Goal: Transaction & Acquisition: Book appointment/travel/reservation

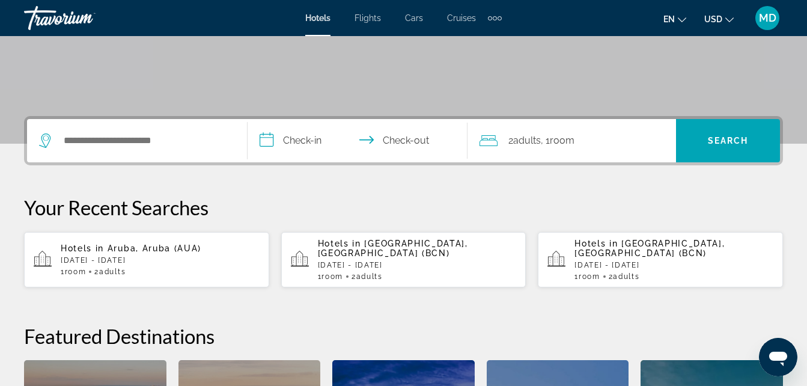
scroll to position [240, 0]
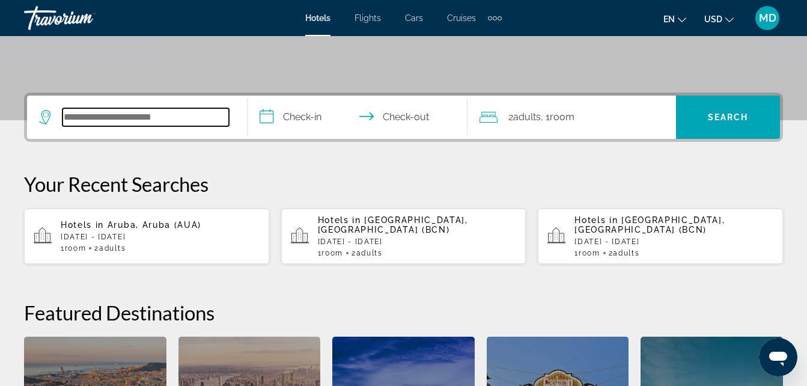
click at [166, 119] on input "Search hotel destination" at bounding box center [145, 117] width 166 height 18
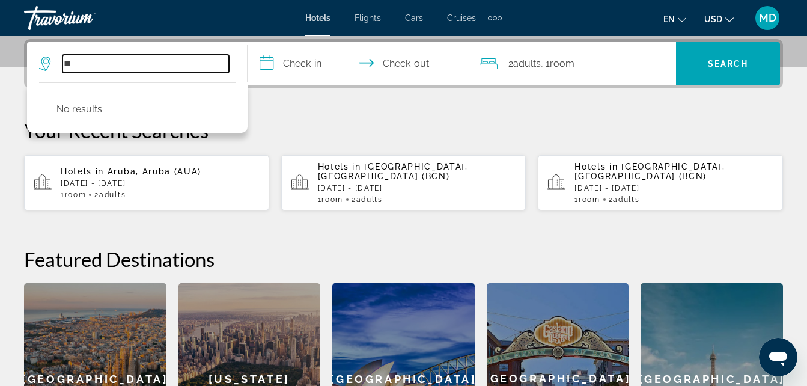
type input "*"
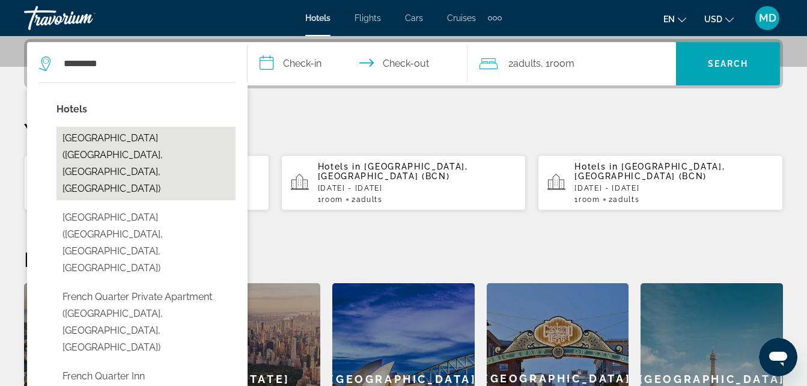
click at [153, 141] on button "[GEOGRAPHIC_DATA] ([GEOGRAPHIC_DATA], [GEOGRAPHIC_DATA], [GEOGRAPHIC_DATA])" at bounding box center [145, 163] width 179 height 73
type input "**********"
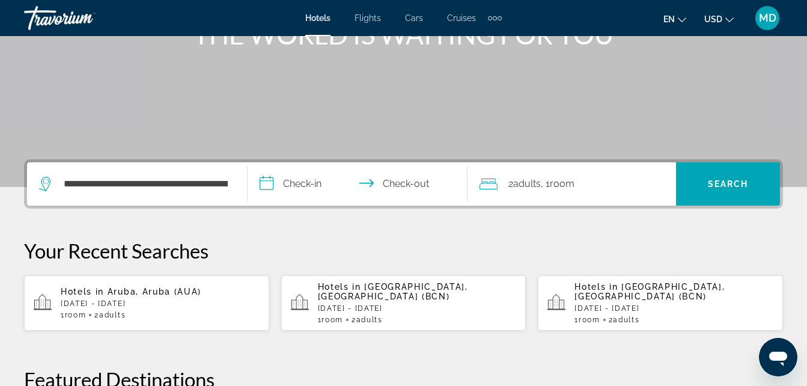
click at [291, 192] on input "**********" at bounding box center [360, 185] width 225 height 47
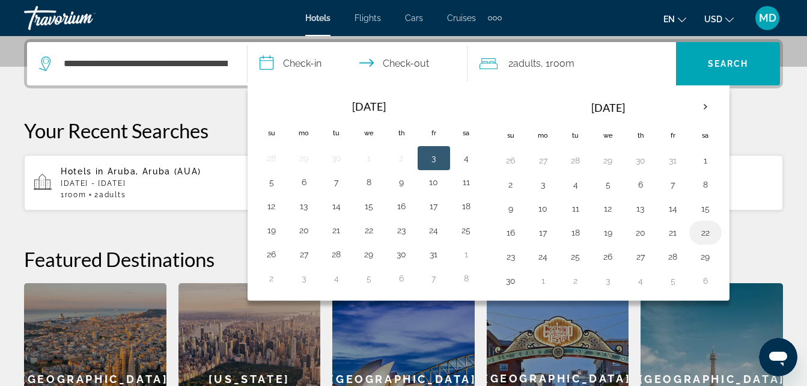
click at [704, 229] on button "22" at bounding box center [705, 232] width 19 height 17
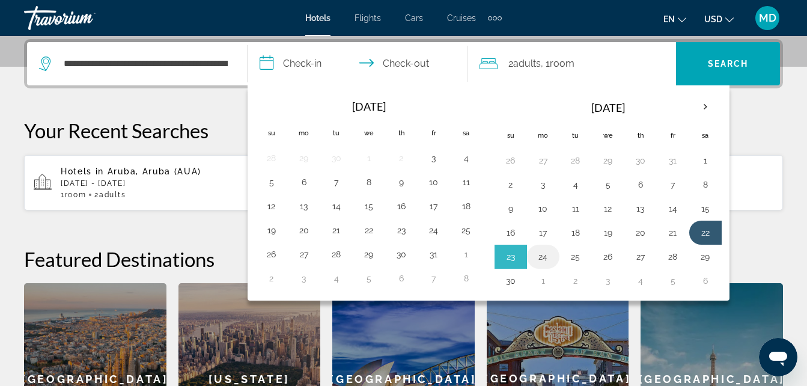
click at [544, 257] on button "24" at bounding box center [543, 256] width 19 height 17
type input "**********"
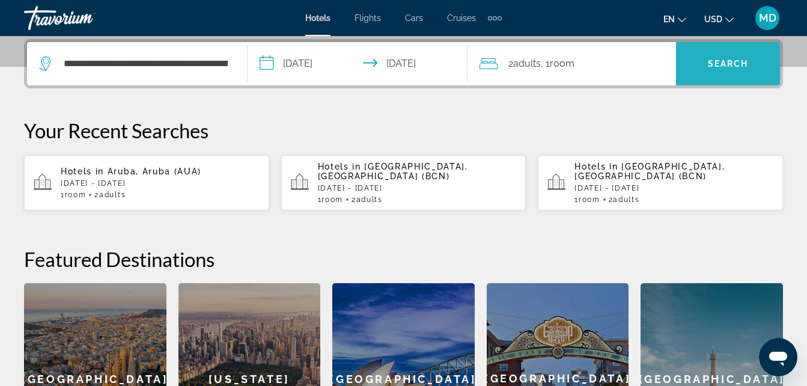
click at [727, 67] on span "Search" at bounding box center [728, 64] width 41 height 10
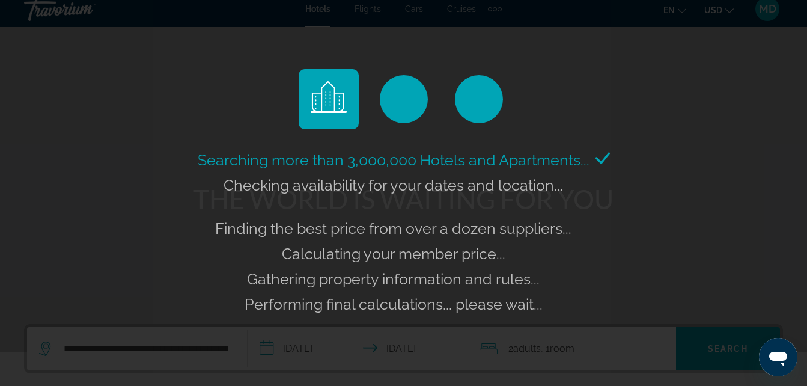
scroll to position [0, 0]
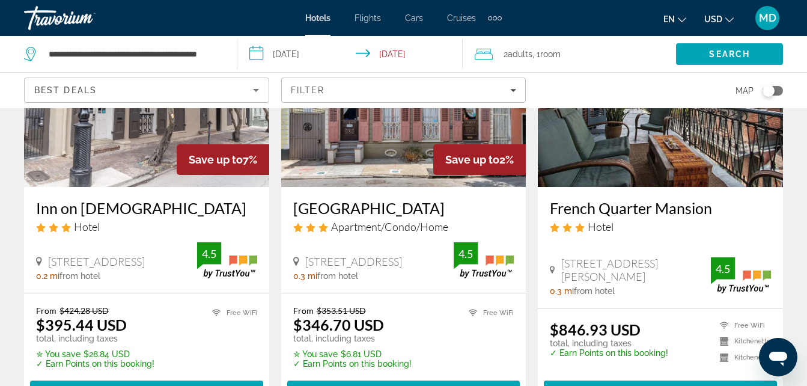
scroll to position [601, 0]
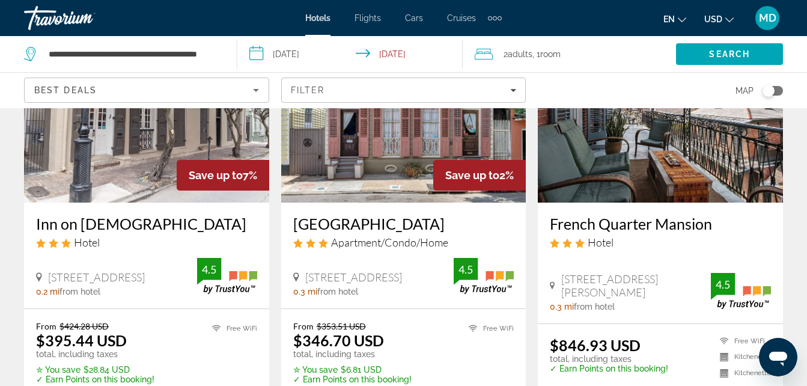
click at [632, 216] on h3 "French Quarter Mansion" at bounding box center [660, 224] width 221 height 18
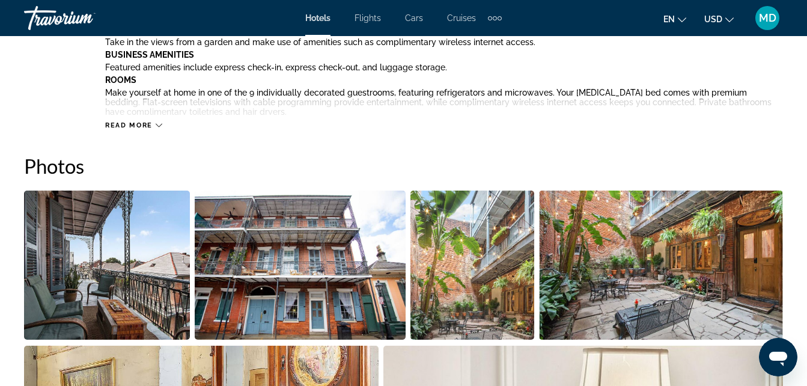
scroll to position [721, 0]
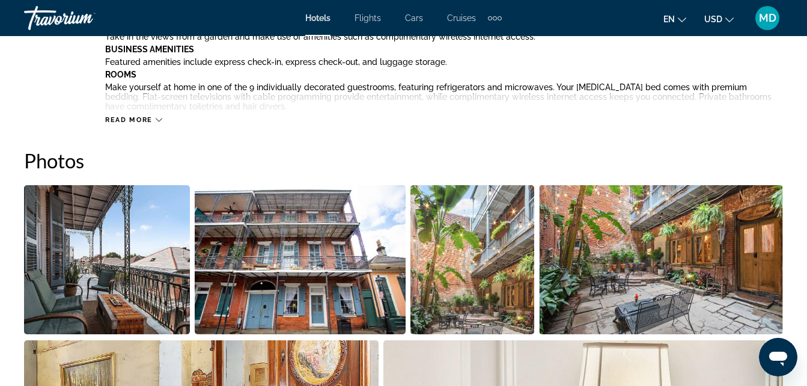
click at [135, 109] on div "Read more" at bounding box center [444, 107] width 678 height 33
click at [133, 122] on span "Read more" at bounding box center [128, 120] width 47 height 8
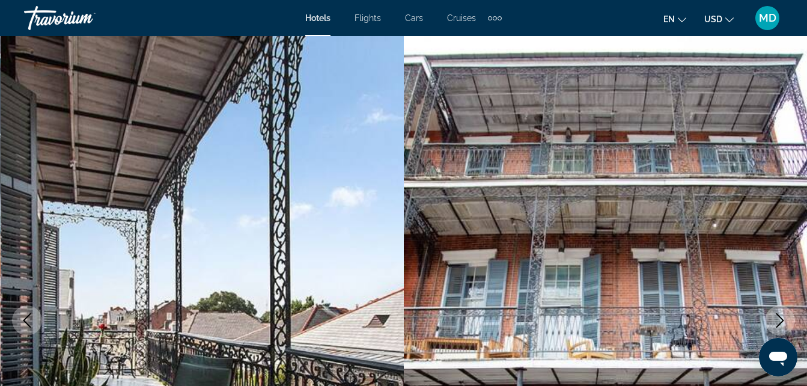
scroll to position [0, 0]
